Goal: Information Seeking & Learning: Learn about a topic

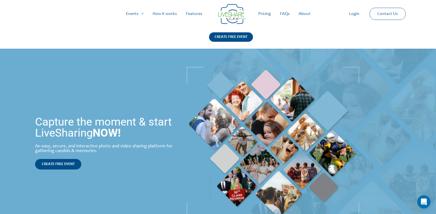
click at [265, 13] on link "Pricing" at bounding box center [265, 14] width 22 height 18
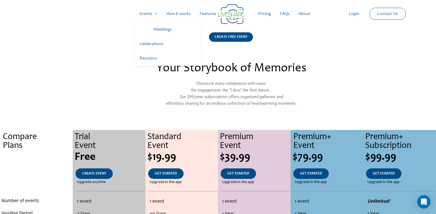
click at [165, 30] on link "Weddings" at bounding box center [175, 30] width 53 height 14
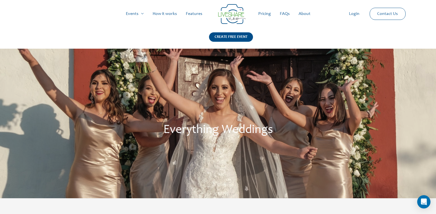
click at [192, 11] on link "Features" at bounding box center [193, 14] width 25 height 18
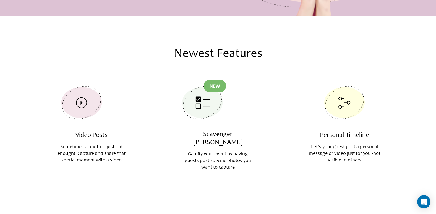
scroll to position [211, 0]
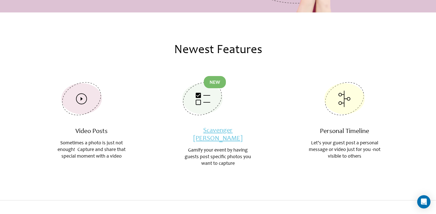
click at [217, 131] on link "Scavenger Hunt" at bounding box center [217, 135] width 49 height 15
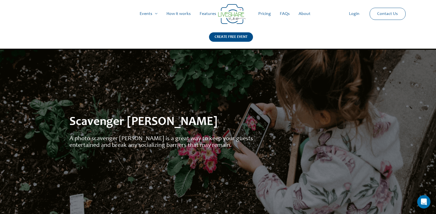
click at [267, 13] on link "Pricing" at bounding box center [265, 14] width 22 height 18
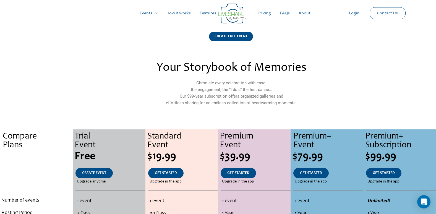
scroll to position [0, 0]
